Goal: Information Seeking & Learning: Learn about a topic

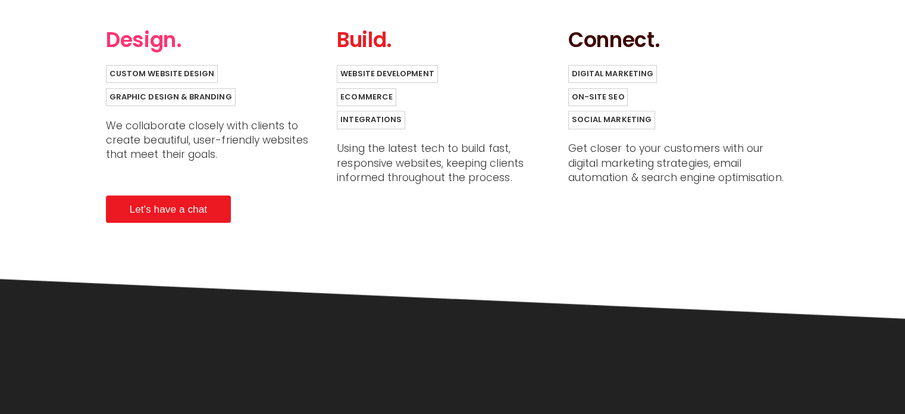
scroll to position [745, 0]
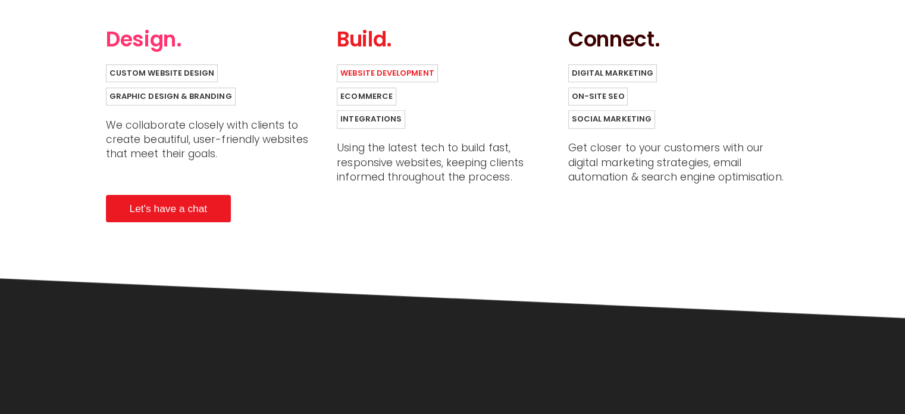
click at [388, 77] on link "Website Development" at bounding box center [387, 73] width 101 height 18
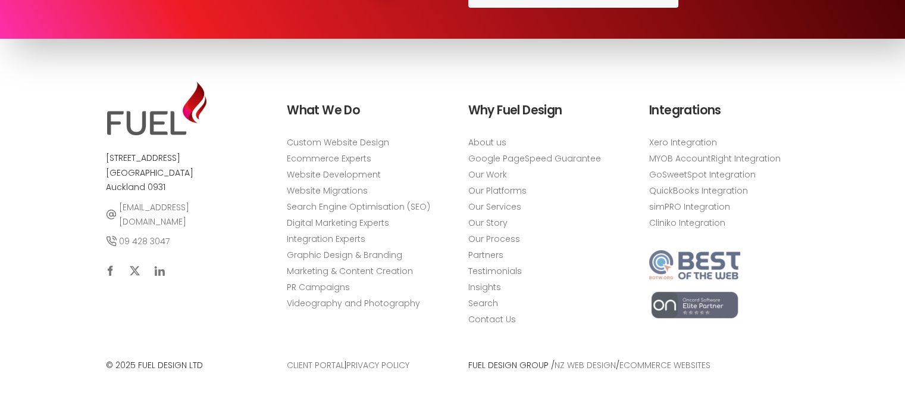
scroll to position [4641, 0]
click at [358, 141] on link "Custom Website Design" at bounding box center [338, 142] width 102 height 12
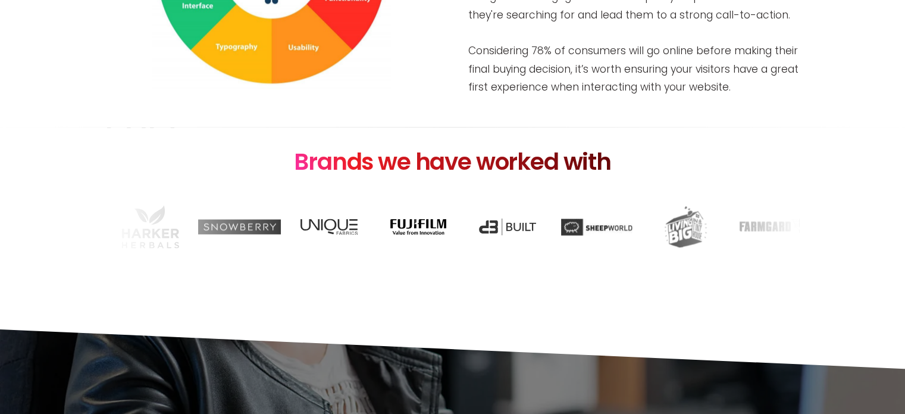
scroll to position [1883, 0]
